Goal: Task Accomplishment & Management: Complete application form

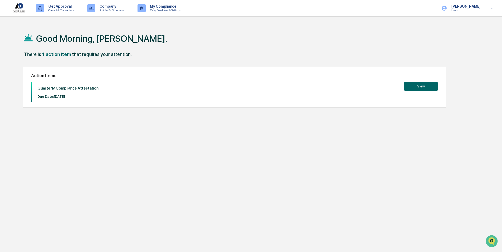
click at [425, 85] on button "View" at bounding box center [421, 86] width 34 height 9
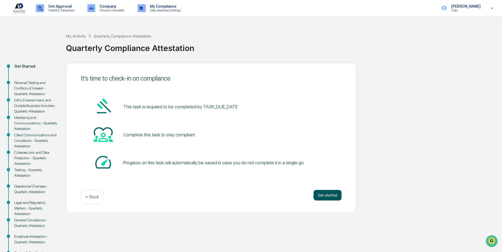
click at [326, 195] on button "Get started" at bounding box center [328, 195] width 28 height 11
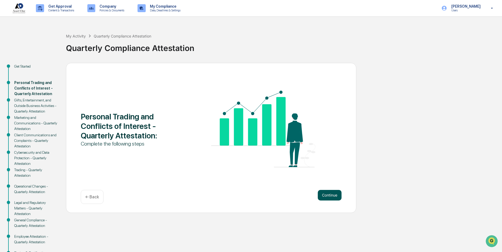
click at [337, 194] on button "Continue" at bounding box center [330, 195] width 24 height 11
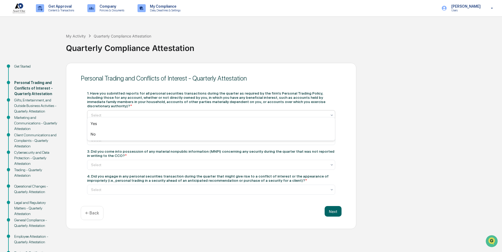
click at [150, 112] on div at bounding box center [209, 114] width 236 height 5
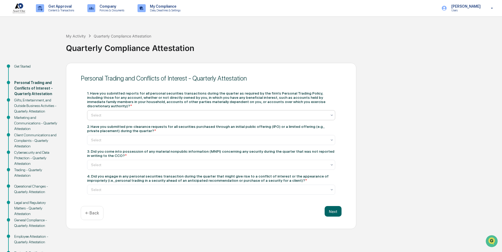
click at [182, 112] on div at bounding box center [209, 114] width 236 height 5
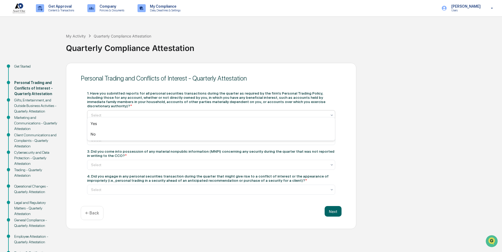
click at [182, 112] on div at bounding box center [209, 114] width 236 height 5
click at [155, 135] on div "No" at bounding box center [211, 134] width 248 height 11
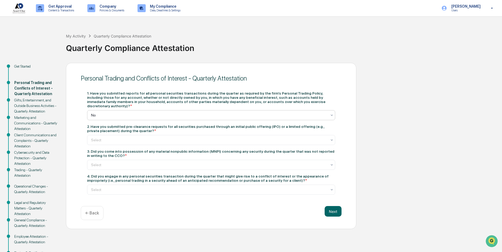
click at [467, 141] on div "Get Started Personal Trading and Conflicts of Interest - Quarterly Attestation …" at bounding box center [251, 167] width 497 height 209
click at [314, 112] on div at bounding box center [209, 114] width 236 height 5
click at [476, 163] on div "Get Started Personal Trading and Conflicts of Interest - Quarterly Attestation …" at bounding box center [251, 167] width 497 height 209
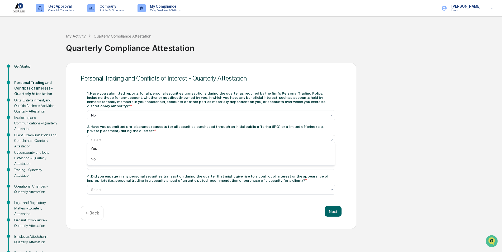
click at [282, 137] on div at bounding box center [209, 139] width 236 height 5
click at [124, 160] on div "No" at bounding box center [211, 159] width 248 height 11
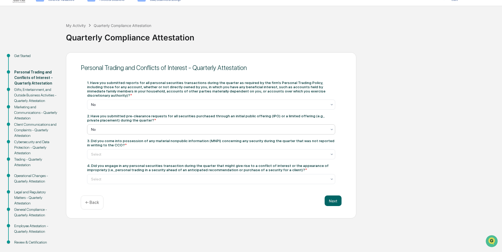
scroll to position [20, 0]
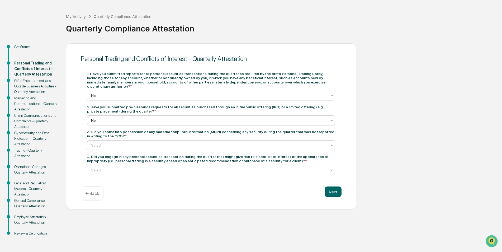
click at [157, 143] on div at bounding box center [209, 145] width 236 height 5
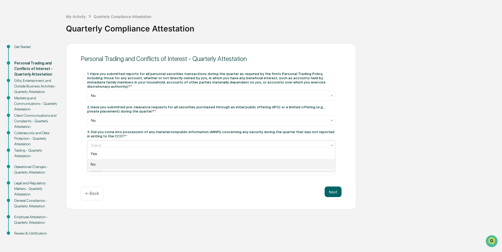
click at [140, 165] on div "No" at bounding box center [211, 164] width 248 height 11
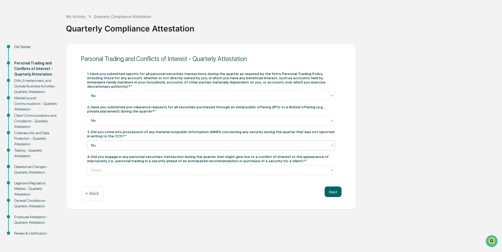
click at [140, 167] on div at bounding box center [209, 169] width 236 height 5
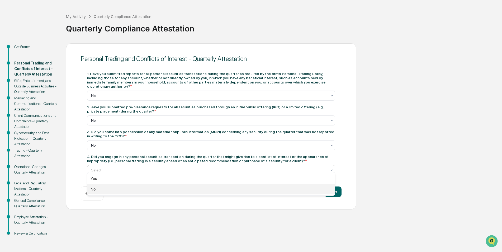
click at [121, 188] on div "No" at bounding box center [211, 189] width 248 height 11
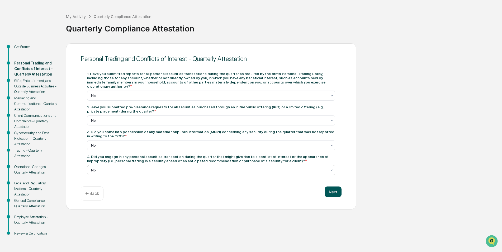
click at [337, 188] on button "Next" at bounding box center [333, 191] width 17 height 11
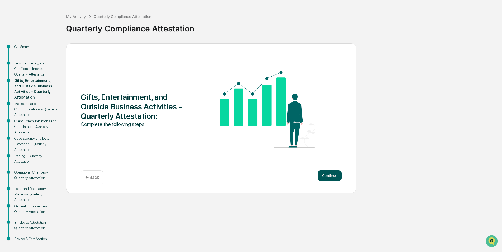
click at [331, 179] on button "Continue" at bounding box center [330, 175] width 24 height 11
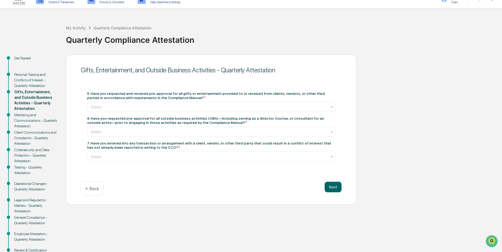
scroll to position [0, 0]
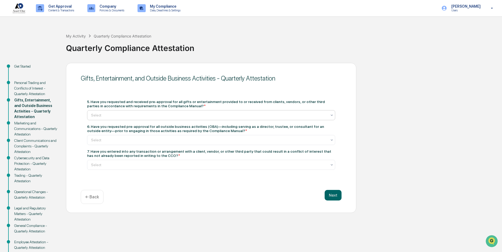
click at [201, 113] on div at bounding box center [209, 114] width 236 height 5
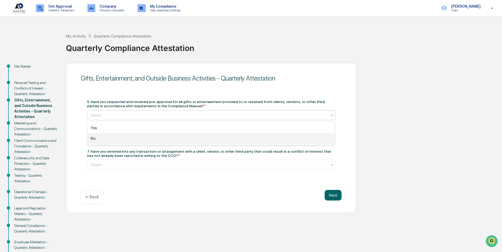
click at [159, 138] on div "No" at bounding box center [211, 138] width 248 height 11
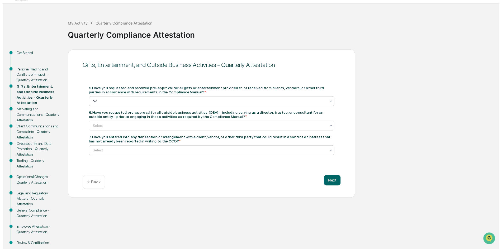
scroll to position [25, 0]
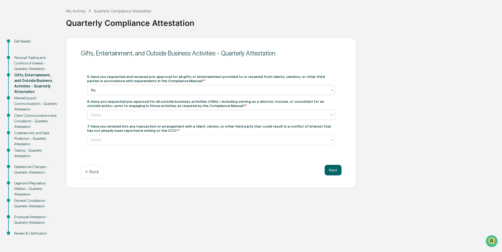
click at [158, 112] on div at bounding box center [209, 114] width 236 height 5
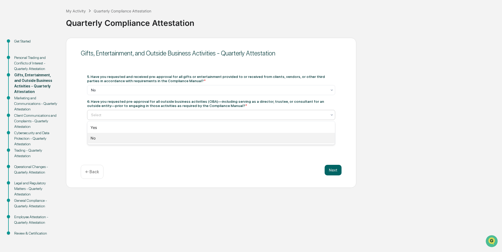
click at [149, 138] on div "No" at bounding box center [211, 138] width 248 height 11
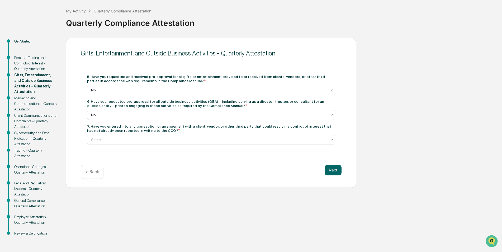
click at [149, 138] on div at bounding box center [209, 139] width 236 height 5
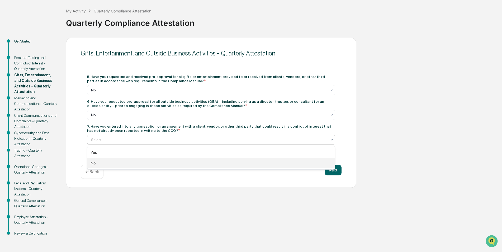
click at [143, 163] on div "No" at bounding box center [211, 163] width 248 height 11
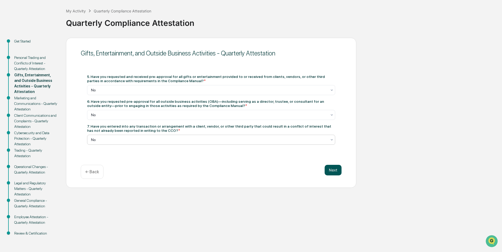
click at [333, 169] on button "Next" at bounding box center [333, 170] width 17 height 11
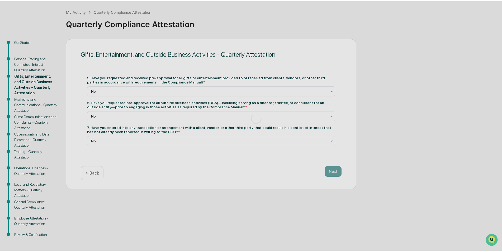
scroll to position [20, 0]
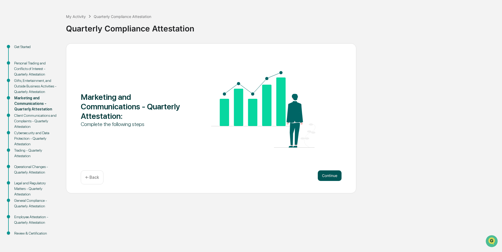
click at [332, 170] on button "Continue" at bounding box center [330, 175] width 24 height 11
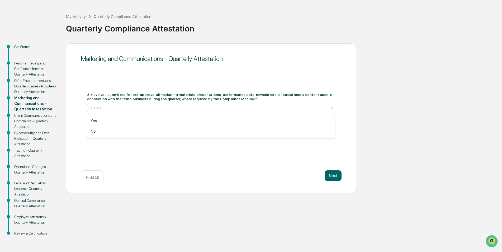
click at [145, 109] on div at bounding box center [209, 107] width 236 height 5
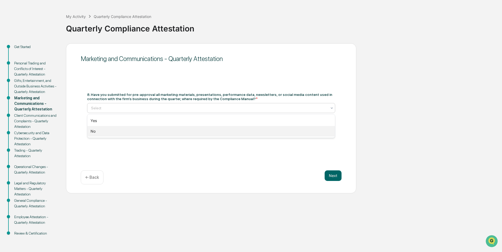
click at [141, 131] on div "No" at bounding box center [211, 131] width 248 height 11
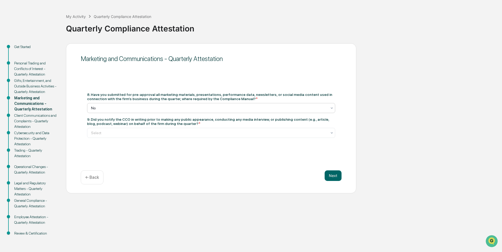
click at [141, 131] on div at bounding box center [209, 132] width 236 height 5
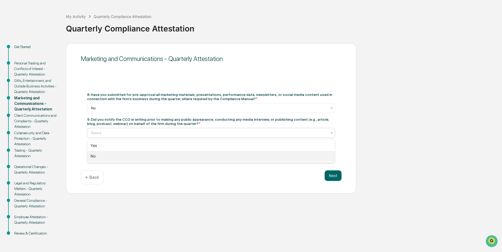
click at [135, 155] on div "No" at bounding box center [211, 156] width 248 height 11
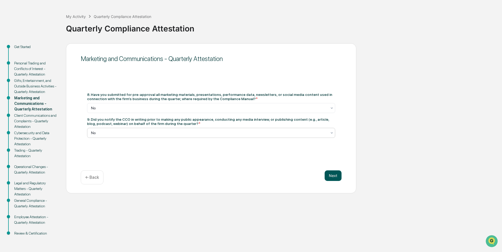
click at [338, 178] on button "Next" at bounding box center [333, 175] width 17 height 11
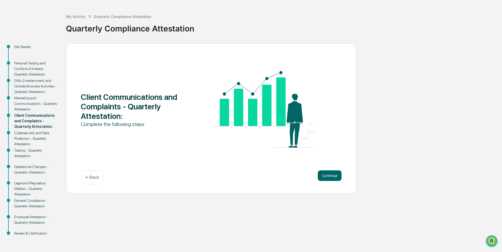
click at [338, 178] on button "Continue" at bounding box center [330, 175] width 24 height 11
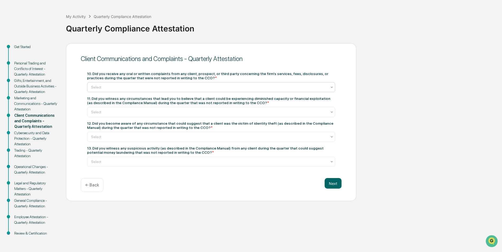
click at [123, 90] on div "Select" at bounding box center [208, 86] width 241 height 7
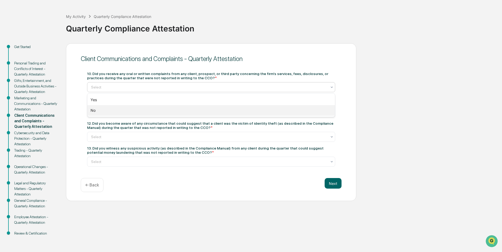
click at [119, 109] on div "No" at bounding box center [211, 110] width 248 height 11
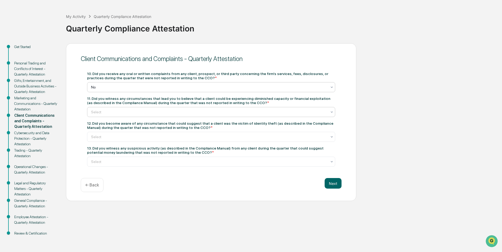
click at [119, 110] on div at bounding box center [209, 111] width 236 height 5
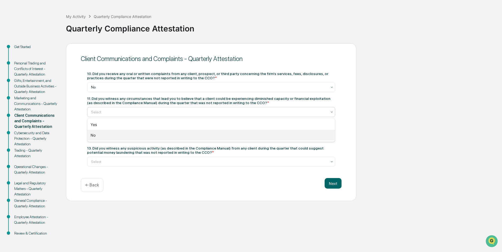
drag, startPoint x: 100, startPoint y: 134, endPoint x: 99, endPoint y: 137, distance: 2.7
click at [99, 135] on div "No" at bounding box center [211, 135] width 248 height 11
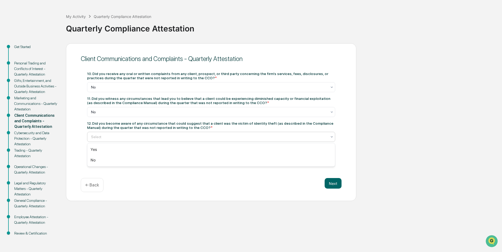
click at [106, 138] on div at bounding box center [209, 136] width 236 height 5
click at [109, 161] on div "No" at bounding box center [211, 160] width 248 height 11
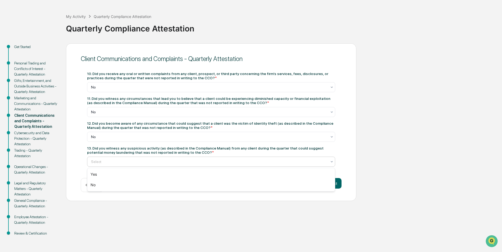
click at [129, 162] on div at bounding box center [209, 161] width 236 height 5
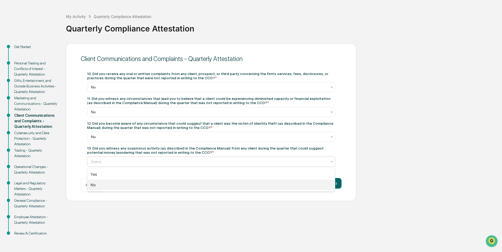
click at [127, 183] on div "No" at bounding box center [211, 185] width 248 height 11
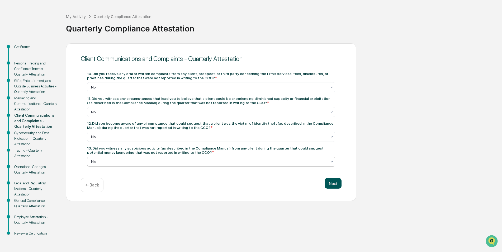
click at [335, 184] on button "Next" at bounding box center [333, 183] width 17 height 11
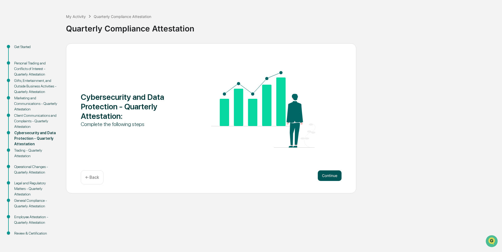
click at [333, 180] on button "Continue" at bounding box center [330, 175] width 24 height 11
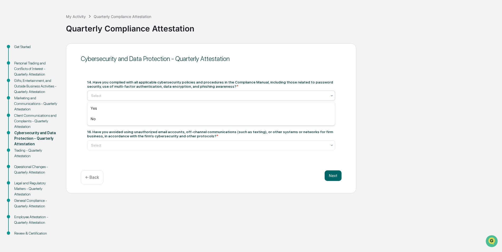
click at [126, 94] on div at bounding box center [209, 95] width 236 height 5
click at [102, 109] on div "Yes" at bounding box center [211, 108] width 248 height 11
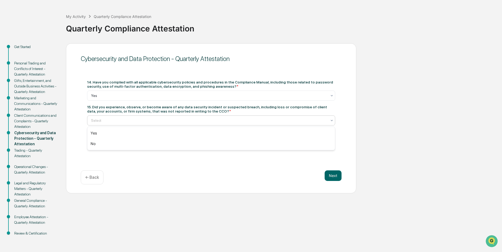
click at [129, 123] on div at bounding box center [209, 120] width 236 height 5
click at [112, 140] on div "No" at bounding box center [211, 143] width 248 height 11
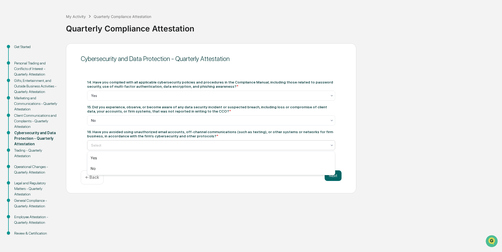
click at [141, 144] on div at bounding box center [209, 145] width 236 height 5
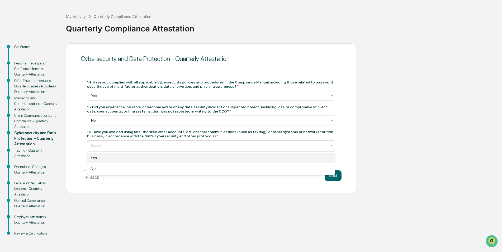
drag, startPoint x: 128, startPoint y: 156, endPoint x: 153, endPoint y: 161, distance: 25.0
click at [128, 157] on div "Yes" at bounding box center [211, 158] width 248 height 11
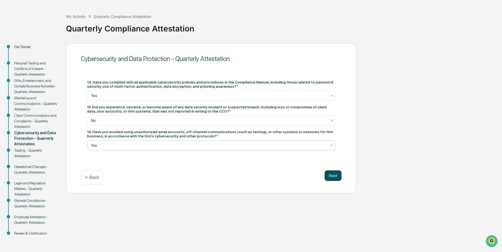
click at [332, 176] on button "Next" at bounding box center [333, 175] width 17 height 11
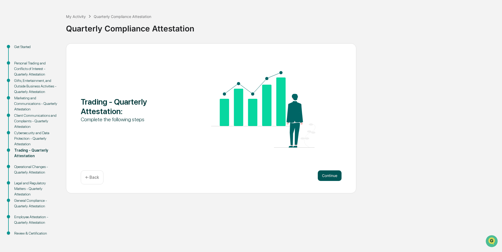
click at [336, 177] on button "Continue" at bounding box center [330, 175] width 24 height 11
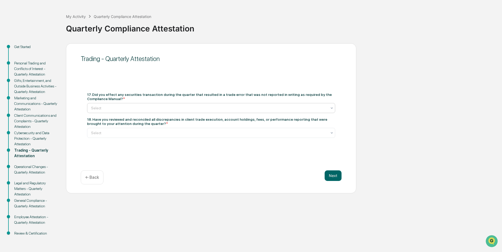
click at [139, 108] on div at bounding box center [209, 107] width 236 height 5
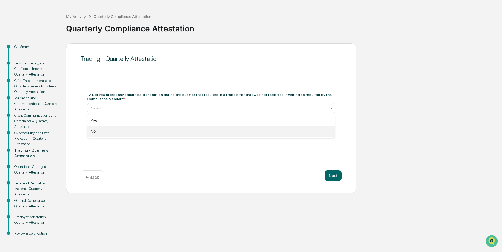
click at [119, 131] on div "No" at bounding box center [211, 131] width 248 height 11
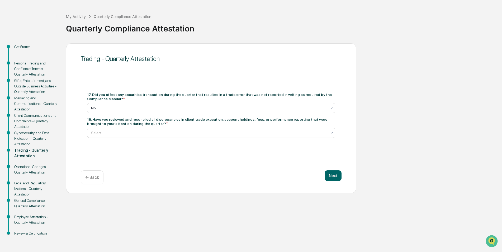
click at [123, 132] on div at bounding box center [209, 132] width 236 height 5
click at [116, 146] on div "Yes" at bounding box center [211, 145] width 248 height 11
click at [173, 130] on div "Yes" at bounding box center [208, 132] width 241 height 7
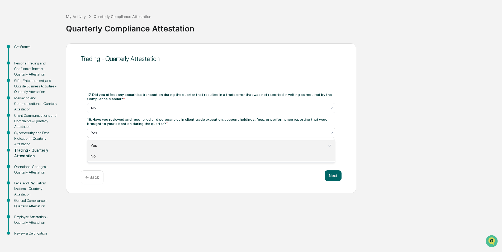
click at [126, 154] on div "No" at bounding box center [211, 156] width 248 height 11
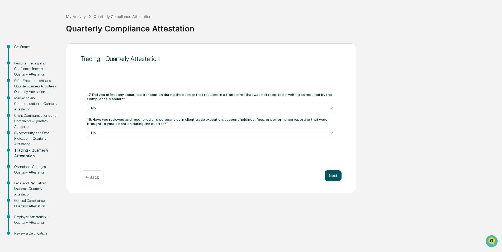
click at [325, 172] on button "Next" at bounding box center [333, 175] width 17 height 11
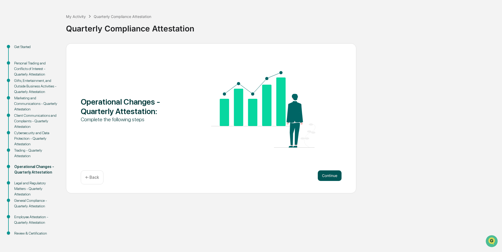
click at [340, 175] on button "Continue" at bounding box center [330, 175] width 24 height 11
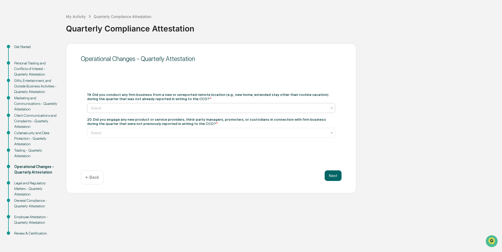
click at [146, 110] on div at bounding box center [209, 107] width 236 height 5
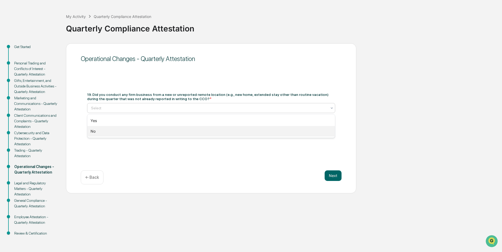
click at [144, 130] on div "No" at bounding box center [211, 131] width 248 height 11
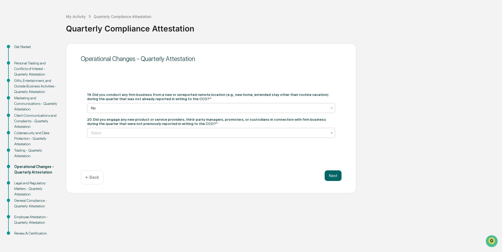
click at [234, 137] on div "Select" at bounding box center [211, 133] width 248 height 10
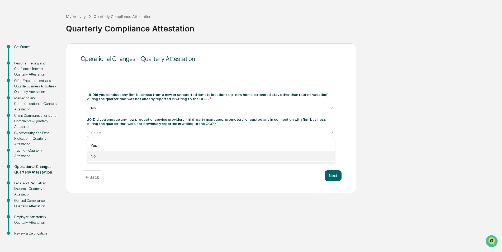
click at [179, 153] on div "No" at bounding box center [211, 156] width 248 height 11
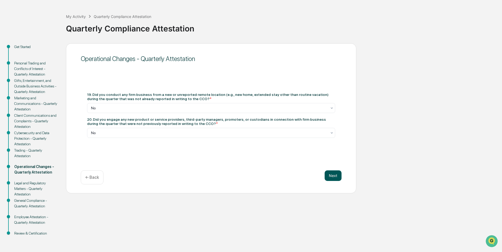
click at [330, 173] on button "Next" at bounding box center [333, 175] width 17 height 11
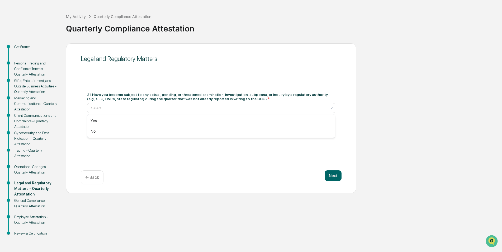
click at [166, 110] on div at bounding box center [209, 107] width 236 height 5
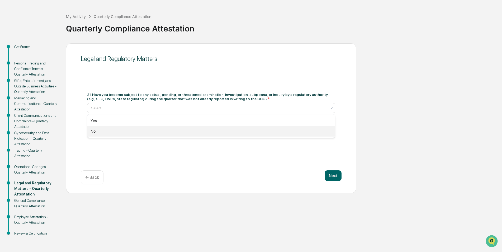
click at [149, 134] on div "No" at bounding box center [211, 131] width 248 height 11
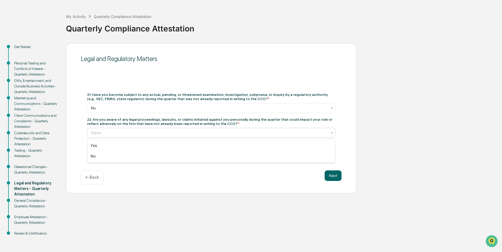
click at [150, 135] on div at bounding box center [209, 132] width 236 height 5
click at [143, 155] on div "No" at bounding box center [211, 156] width 248 height 11
click at [333, 175] on button "Next" at bounding box center [333, 175] width 17 height 11
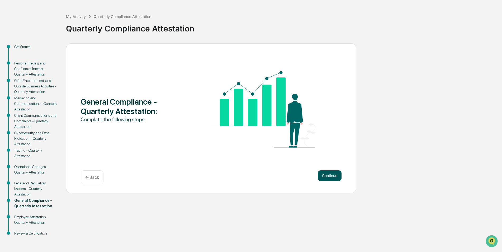
click at [334, 172] on button "Continue" at bounding box center [330, 175] width 24 height 11
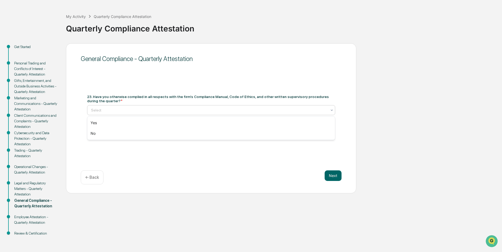
click at [144, 111] on div at bounding box center [209, 109] width 236 height 5
click at [142, 123] on div "Yes" at bounding box center [211, 122] width 248 height 11
click at [156, 132] on div at bounding box center [209, 130] width 236 height 5
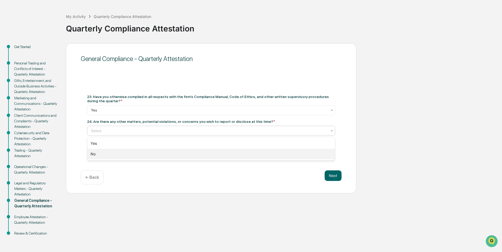
click at [155, 154] on div "No" at bounding box center [211, 154] width 248 height 11
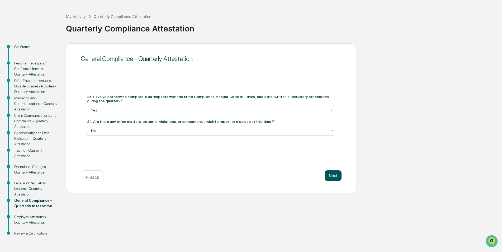
click at [334, 178] on button "Next" at bounding box center [333, 175] width 17 height 11
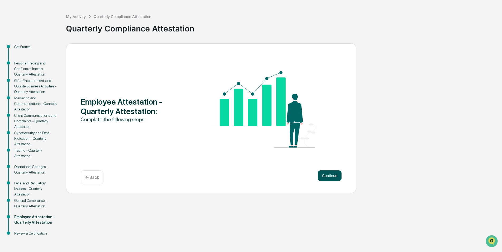
click at [333, 172] on button "Continue" at bounding box center [330, 175] width 24 height 11
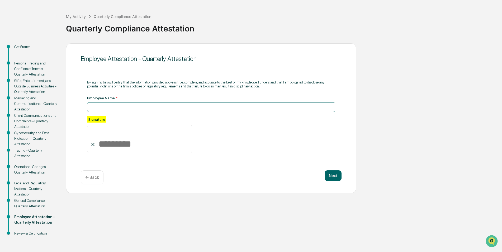
click at [123, 106] on input at bounding box center [211, 107] width 248 height 10
type input "**********"
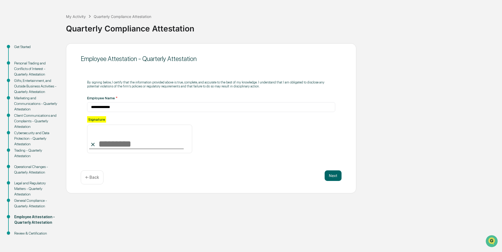
click at [216, 126] on div "Signature" at bounding box center [211, 134] width 248 height 37
click at [133, 148] on input at bounding box center [139, 139] width 105 height 29
type input "**********"
click at [258, 144] on div "**********" at bounding box center [211, 134] width 248 height 37
click at [336, 177] on button "Next" at bounding box center [333, 175] width 17 height 11
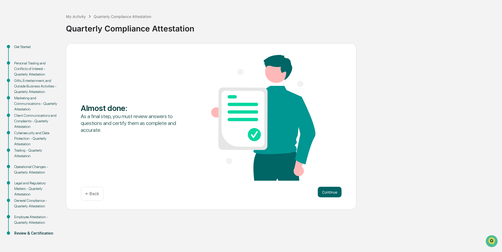
click at [339, 178] on div "Almost done : As a final step, you must review answers to questions and certify…" at bounding box center [211, 118] width 261 height 127
click at [337, 190] on button "Continue" at bounding box center [330, 192] width 24 height 11
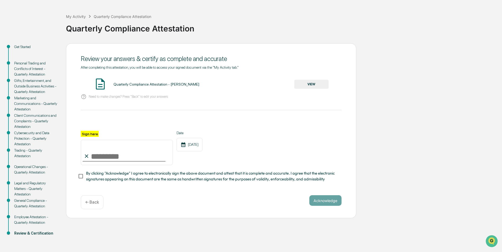
click at [152, 84] on div "Quarterly Compliance Attestation - [PERSON_NAME]" at bounding box center [157, 84] width 86 height 4
click at [309, 84] on button "VIEW" at bounding box center [311, 84] width 34 height 9
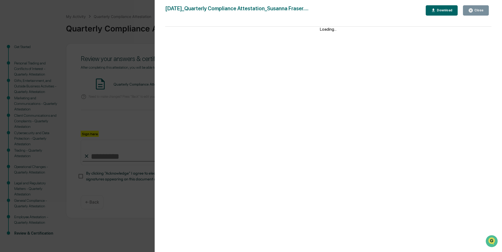
click at [483, 10] on div "Close" at bounding box center [478, 10] width 10 height 4
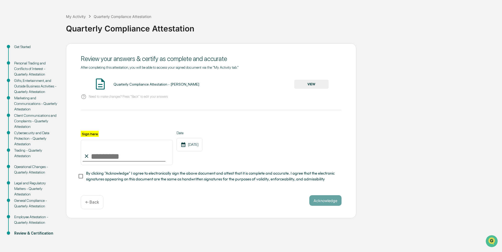
click at [119, 157] on input "Sign here" at bounding box center [127, 152] width 92 height 25
type input "**********"
drag, startPoint x: 106, startPoint y: 176, endPoint x: 161, endPoint y: 177, distance: 54.4
click at [106, 176] on span "By clicking "Acknowledge" I agree to electronically sign the above document and…" at bounding box center [211, 176] width 251 height 12
click at [336, 201] on button "Acknowledge" at bounding box center [325, 200] width 32 height 11
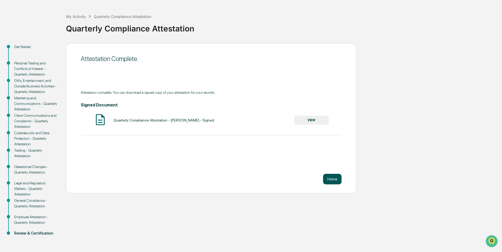
click at [337, 181] on button "Home" at bounding box center [332, 179] width 18 height 11
